Goal: Transaction & Acquisition: Purchase product/service

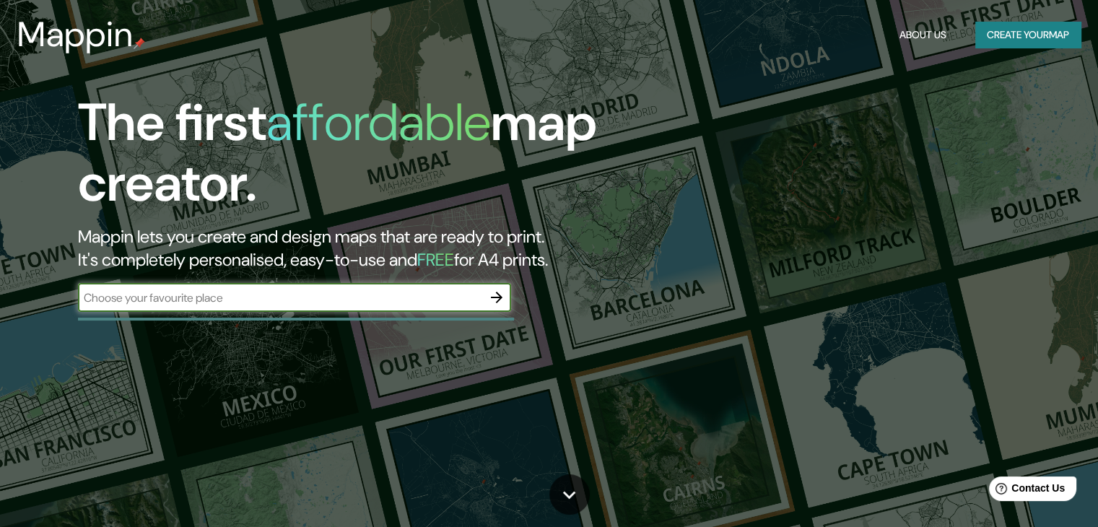
click at [1026, 35] on button "Create your map" at bounding box center [1027, 35] width 105 height 27
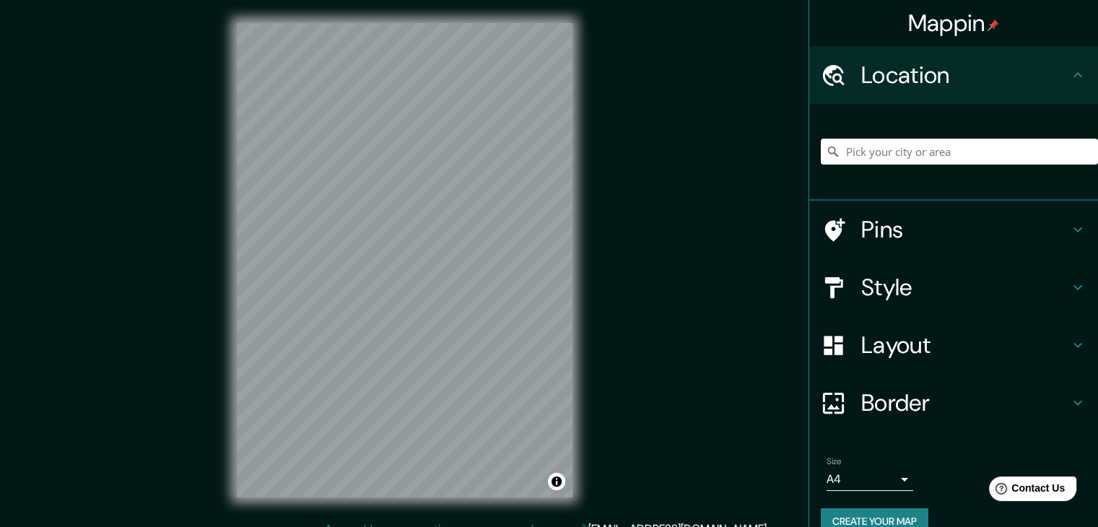
click at [1012, 157] on input "Pick your city or area" at bounding box center [959, 152] width 277 height 26
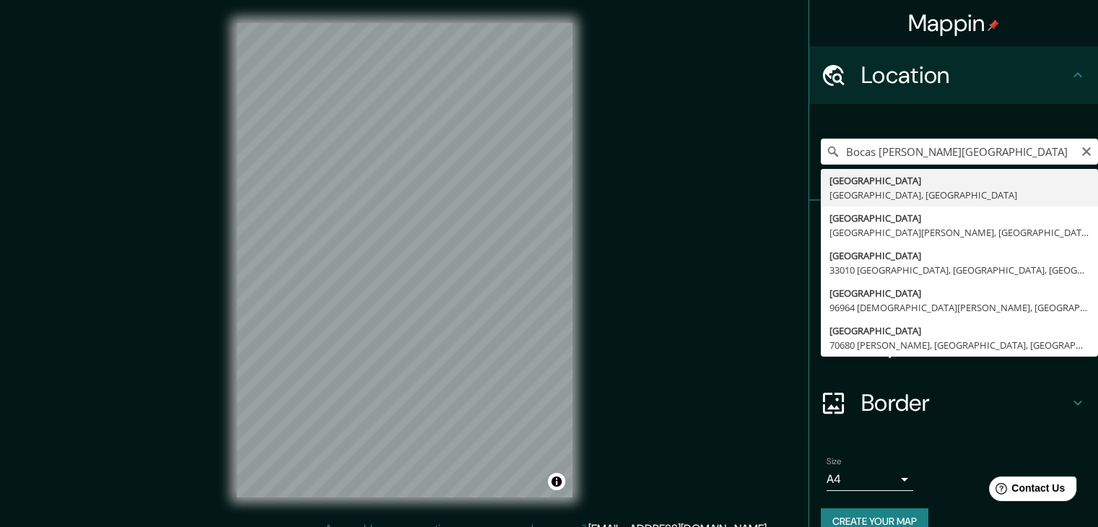
type input "[GEOGRAPHIC_DATA], [GEOGRAPHIC_DATA], [GEOGRAPHIC_DATA]"
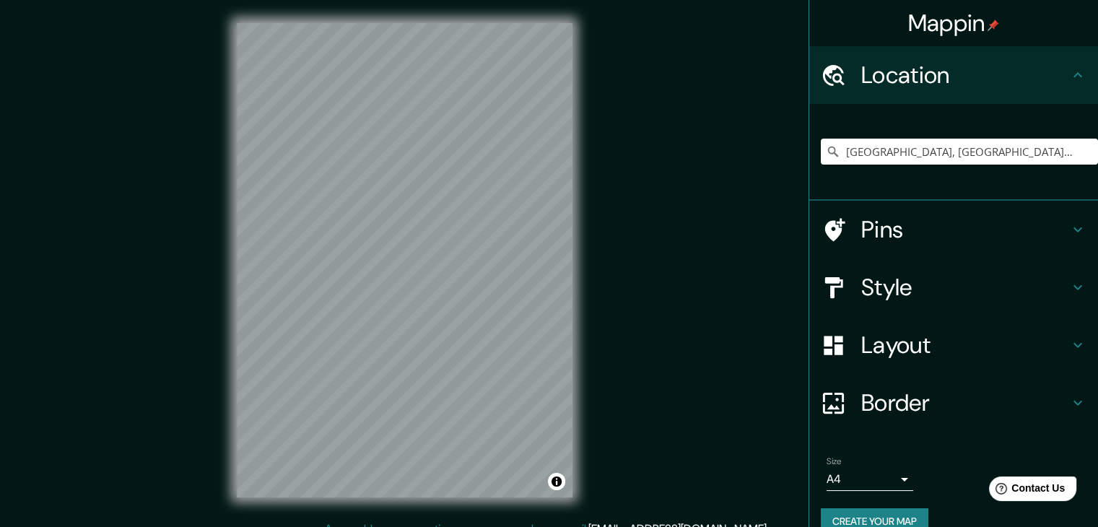
click at [907, 282] on h4 "Style" at bounding box center [965, 287] width 208 height 29
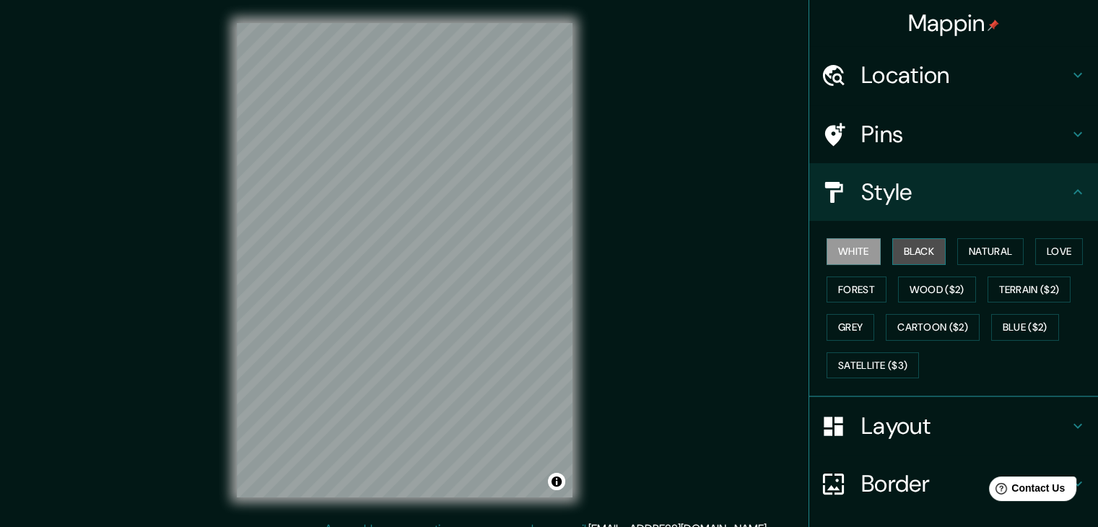
click at [904, 252] on button "Black" at bounding box center [919, 251] width 54 height 27
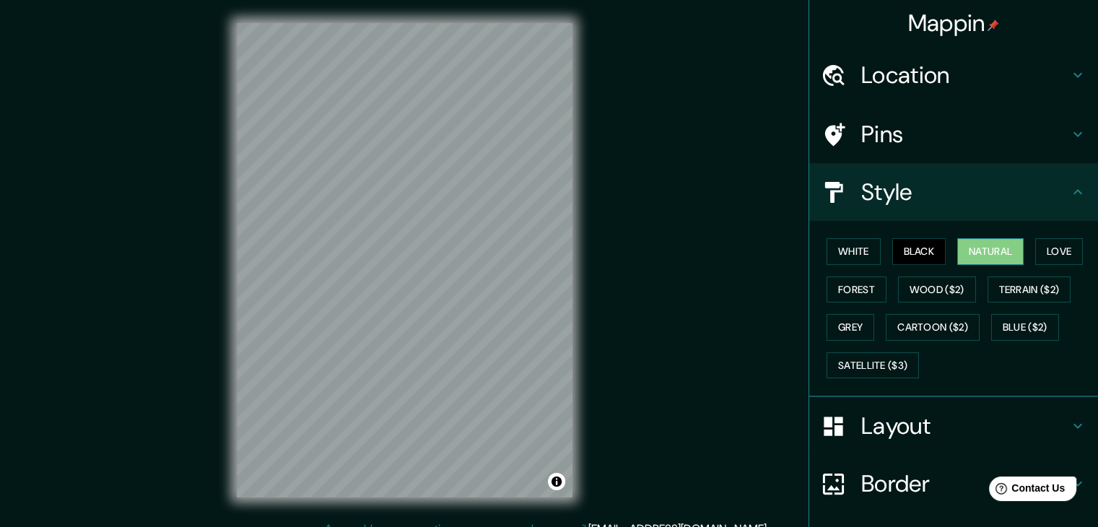
click at [968, 255] on button "Natural" at bounding box center [990, 251] width 66 height 27
click at [1059, 252] on button "Love" at bounding box center [1059, 251] width 48 height 27
click at [990, 251] on button "Natural" at bounding box center [990, 251] width 66 height 27
click at [830, 289] on button "Forest" at bounding box center [857, 289] width 60 height 27
click at [910, 249] on button "Black" at bounding box center [919, 251] width 54 height 27
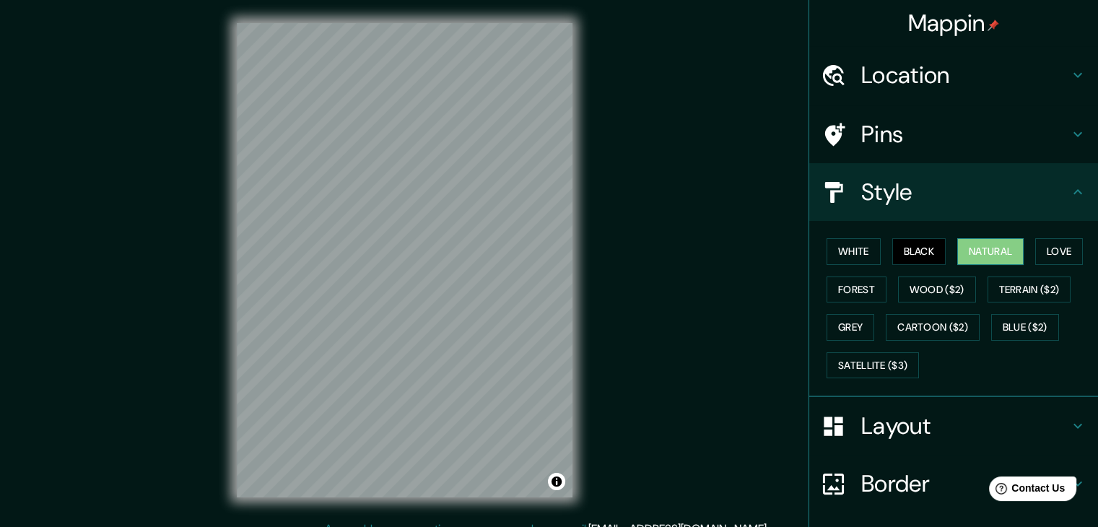
click at [965, 252] on button "Natural" at bounding box center [990, 251] width 66 height 27
